Goal: Find specific page/section: Find specific page/section

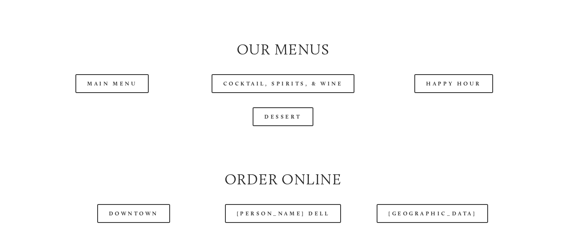
scroll to position [842, 0]
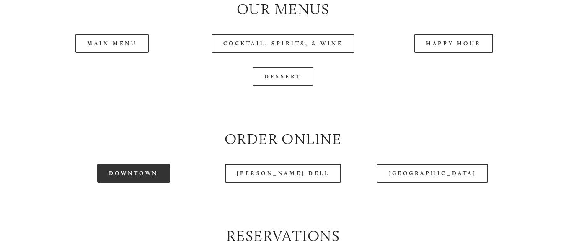
click at [122, 179] on link "Downtown" at bounding box center [133, 173] width 73 height 19
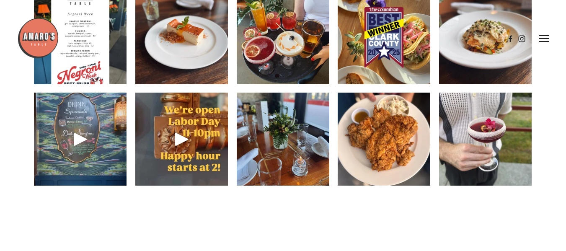
scroll to position [1166, 0]
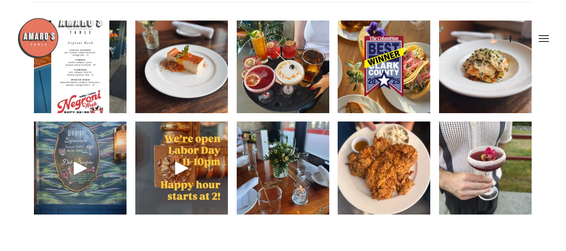
click at [484, 86] on img at bounding box center [485, 66] width 93 height 123
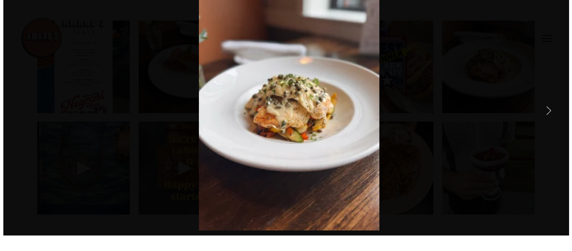
scroll to position [1151, 0]
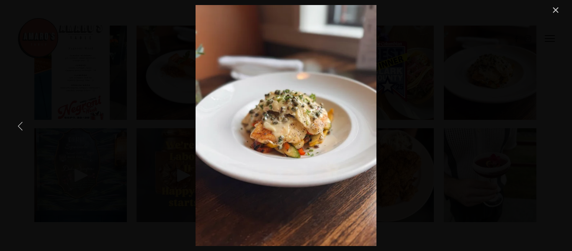
click at [20, 127] on link "Previous Item" at bounding box center [20, 125] width 18 height 18
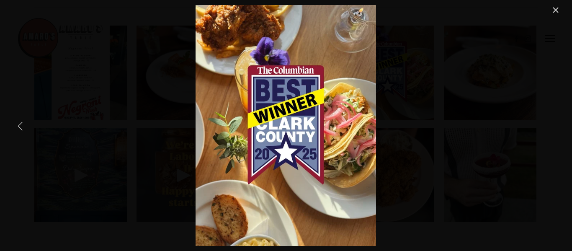
click at [18, 124] on link "Previous Item" at bounding box center [20, 125] width 18 height 18
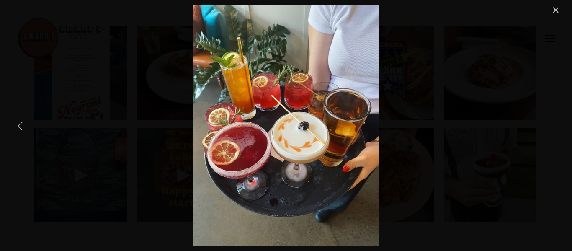
click at [16, 126] on link "Previous Item" at bounding box center [20, 125] width 18 height 18
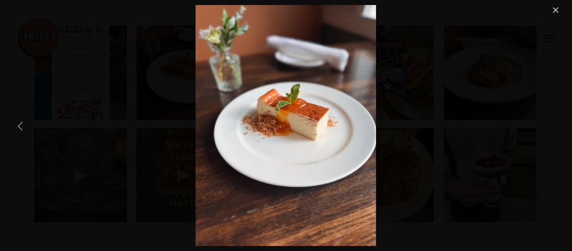
click at [16, 126] on link "Previous Item" at bounding box center [20, 125] width 18 height 18
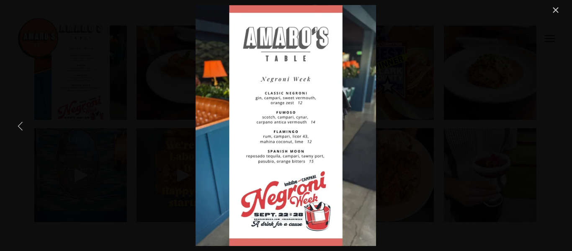
click at [16, 126] on link "Previous Item" at bounding box center [20, 125] width 18 height 18
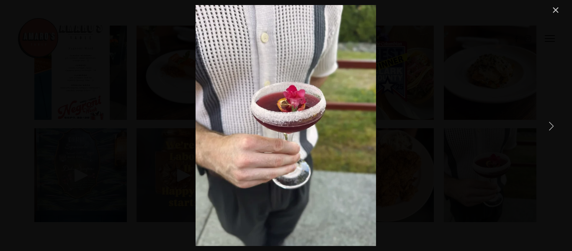
click at [549, 126] on link "Next Item" at bounding box center [551, 125] width 18 height 18
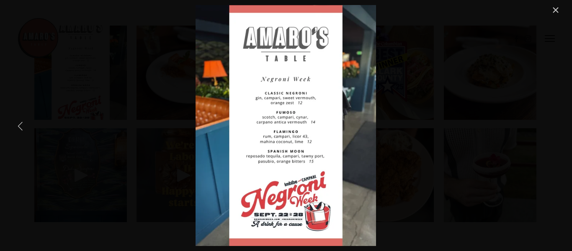
click at [20, 124] on link "Previous Item" at bounding box center [20, 125] width 18 height 18
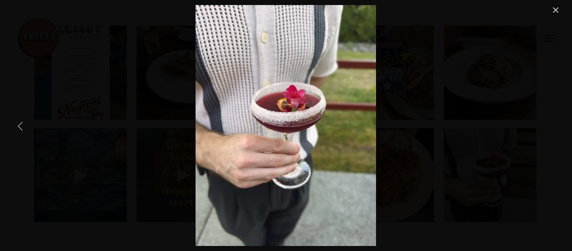
click at [20, 124] on link "Previous Item" at bounding box center [20, 125] width 18 height 18
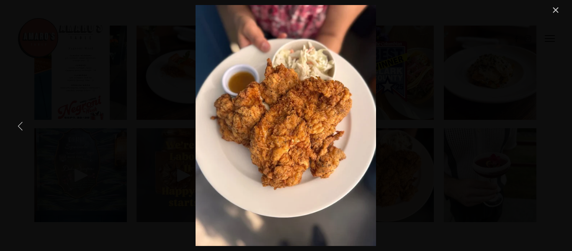
click at [18, 125] on link "Previous Item" at bounding box center [20, 125] width 18 height 18
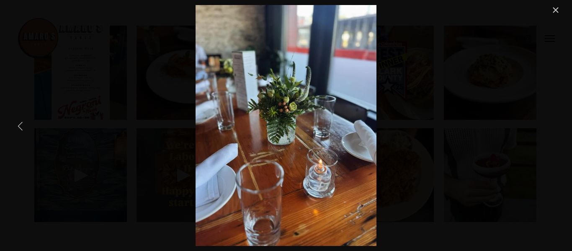
click at [18, 125] on link "Previous Item" at bounding box center [20, 125] width 18 height 18
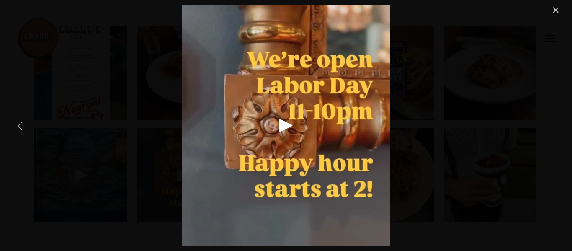
click at [18, 125] on link "Previous Item" at bounding box center [20, 125] width 18 height 18
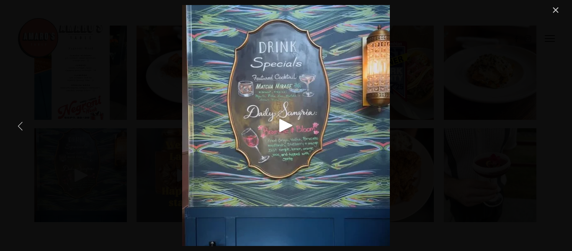
click at [19, 124] on link "Previous Item" at bounding box center [20, 125] width 18 height 18
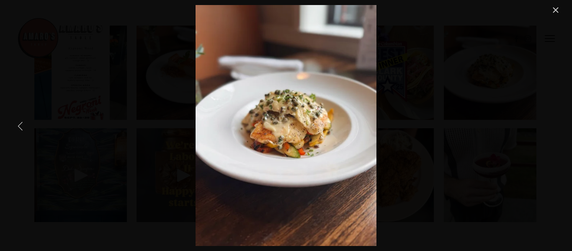
click at [19, 124] on link "Previous Item" at bounding box center [20, 125] width 18 height 18
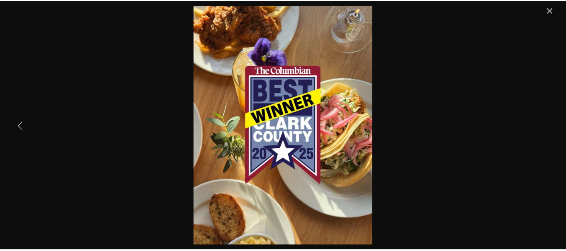
scroll to position [821, 0]
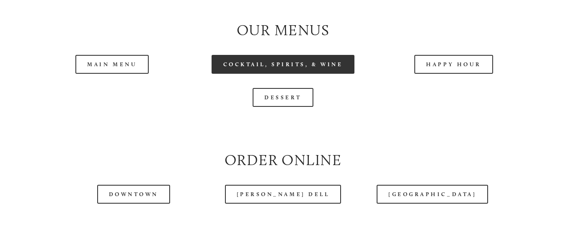
click at [262, 67] on link "Cocktail, Spirits, & Wine" at bounding box center [283, 64] width 143 height 19
